Goal: Task Accomplishment & Management: Use online tool/utility

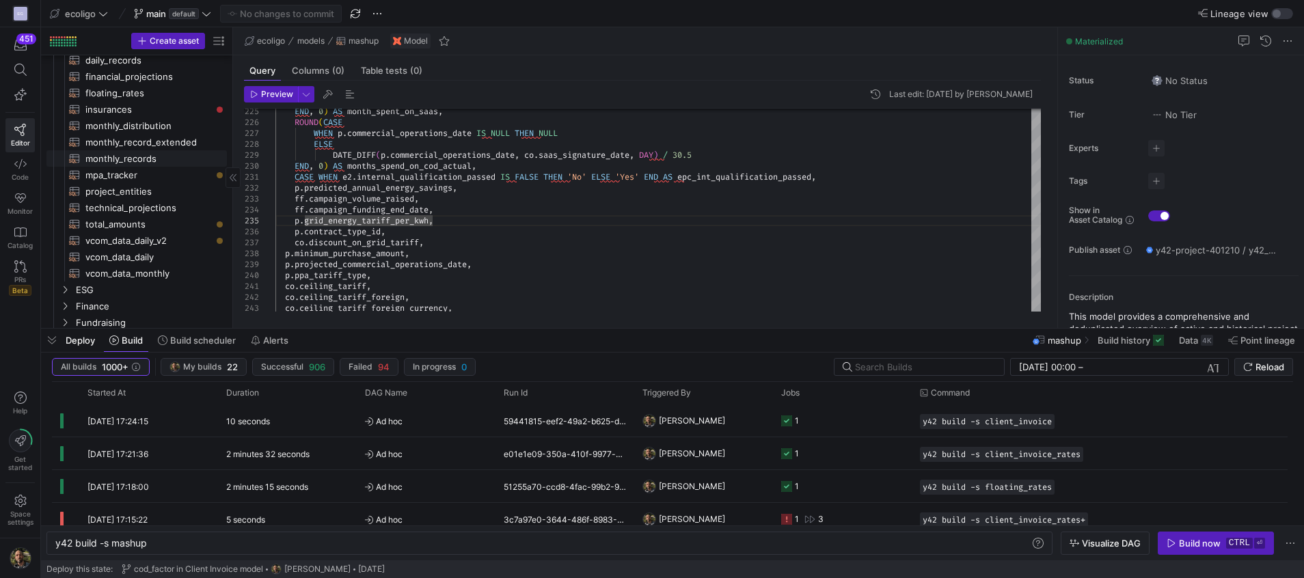
scroll to position [145, 0]
click at [123, 187] on span "mpa_tracker​​​​​​​​​​" at bounding box center [148, 182] width 126 height 16
type textarea "{{ config( materialized='table',schema='schema_asset_mgt' ) }} WITH cte_mpa_act…"
type textarea "y42 build -s mpa_tracker"
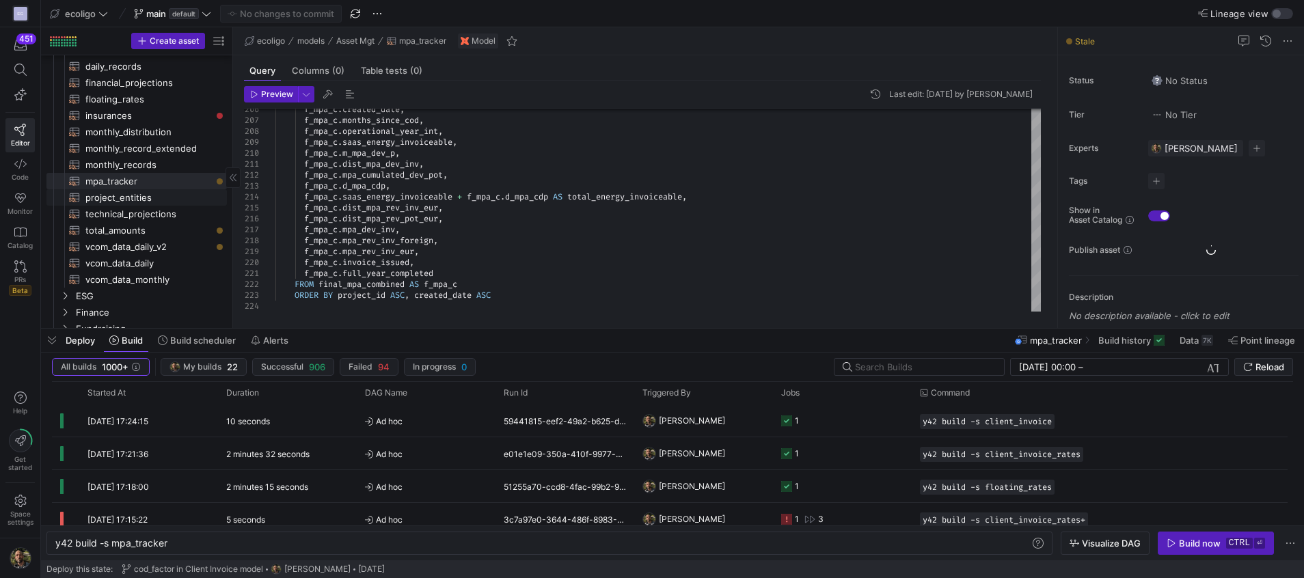
click at [109, 192] on span "project_entities​​​​​​​​​​" at bounding box center [148, 198] width 126 height 16
type textarea "{{ config( materialized='table', schema = 'schema_asset_mgt' ) }} SELECT p.exte…"
type textarea "y42 build -s project_entities"
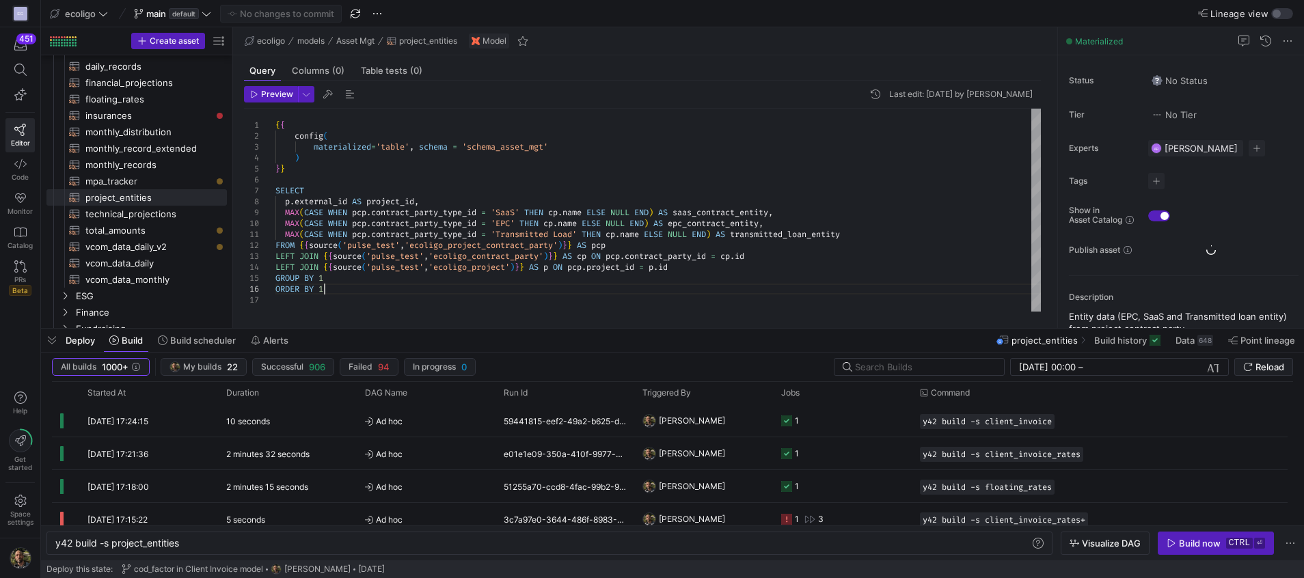
scroll to position [76, 0]
type textarea "{{ config( materialized='table', schema = 'schema_asset_mgt' ) }} SELECT p.exte…"
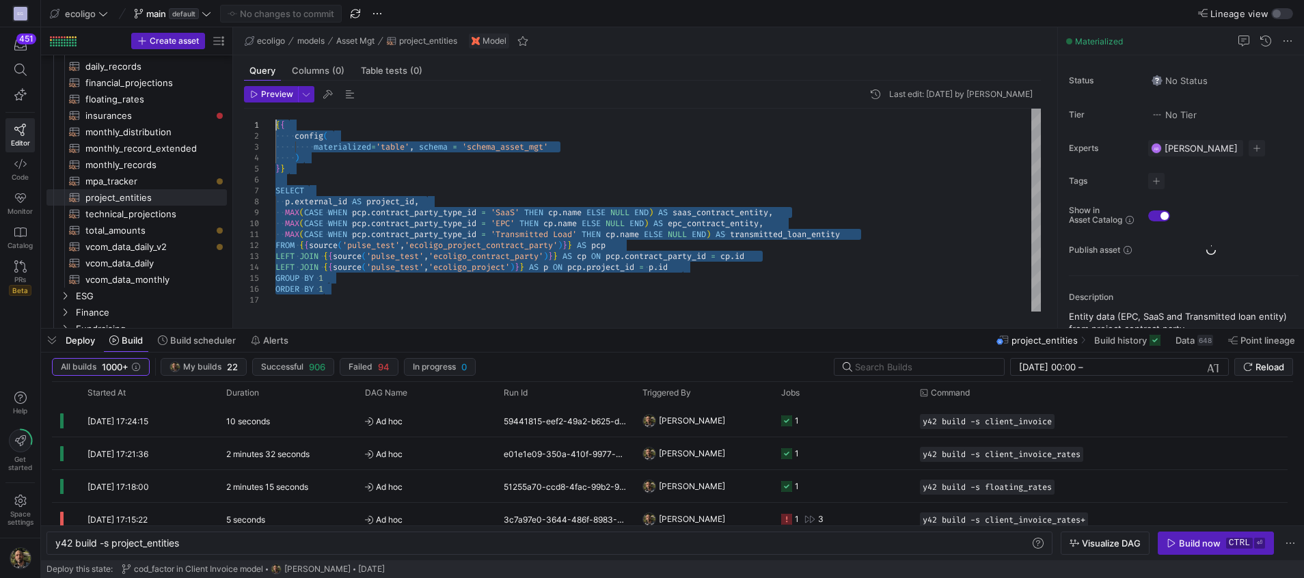
drag, startPoint x: 332, startPoint y: 290, endPoint x: 259, endPoint y: 121, distance: 184.6
click at [275, 121] on div "{ { config ( materialized = 'table' , schema = 'schema_asset_mgt' ) } } SELECT …" at bounding box center [657, 210] width 765 height 203
